Goal: Navigation & Orientation: Locate item on page

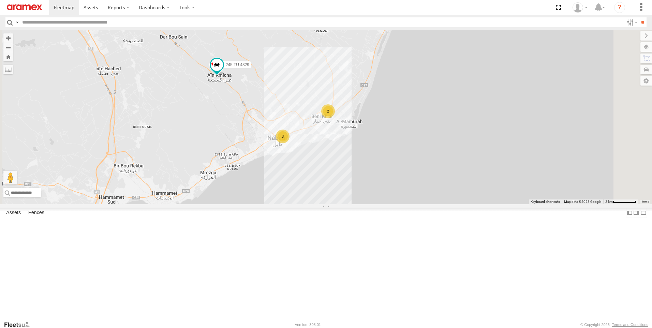
drag, startPoint x: 325, startPoint y: 244, endPoint x: 340, endPoint y: 156, distance: 88.8
click at [340, 156] on div "2 3 247 TU 7028 245 TU 4329" at bounding box center [326, 117] width 652 height 174
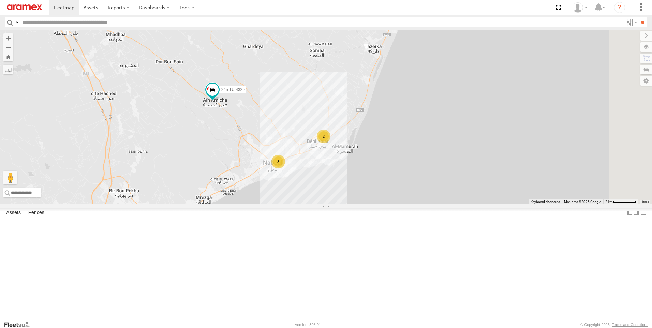
drag, startPoint x: 322, startPoint y: 88, endPoint x: 351, endPoint y: 180, distance: 97.1
click at [351, 180] on div "247 TU 7028 245 TU 4329 2 3" at bounding box center [326, 117] width 652 height 174
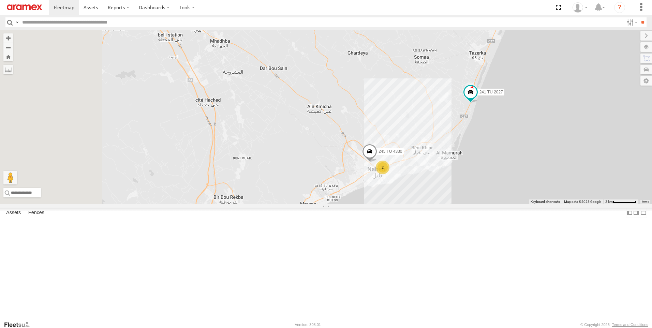
drag, startPoint x: 233, startPoint y: 93, endPoint x: 322, endPoint y: 114, distance: 91.6
click at [322, 114] on div "245 TU 4329 241 TU 2027 231 TU 3162 245 TU 4330 2" at bounding box center [326, 117] width 652 height 174
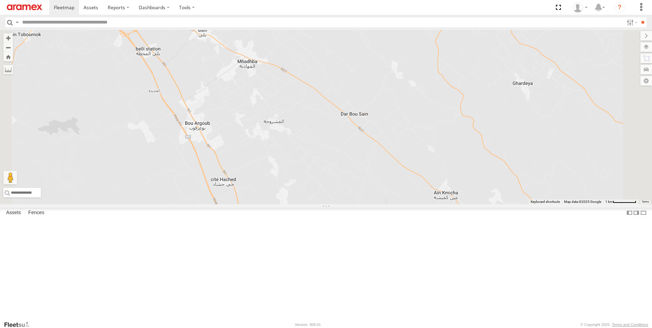
drag, startPoint x: 310, startPoint y: 92, endPoint x: 320, endPoint y: 123, distance: 32.0
click at [320, 122] on div "245 TU 4329 241 TU 2027 231 TU 3162 245 TU 4330" at bounding box center [326, 117] width 652 height 174
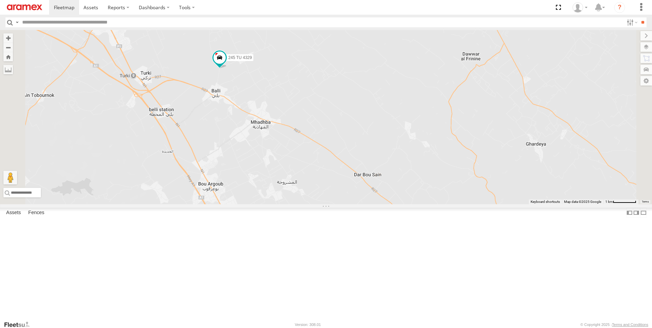
drag, startPoint x: 334, startPoint y: 139, endPoint x: 335, endPoint y: 180, distance: 40.2
click at [335, 180] on div "245 TU 4329 241 TU 2027 231 TU 3162 245 TU 4330" at bounding box center [326, 117] width 652 height 174
